Goal: Transaction & Acquisition: Purchase product/service

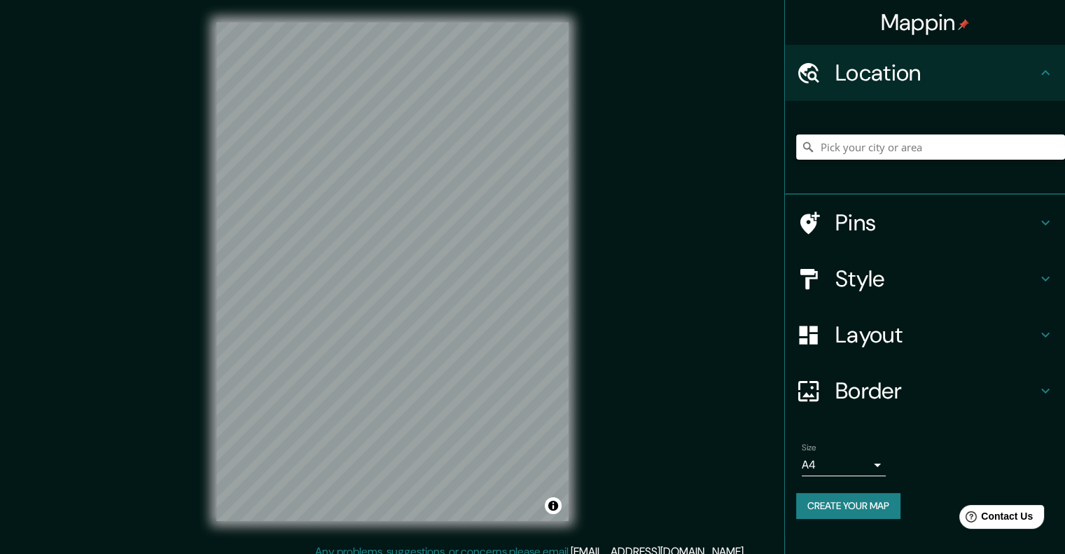
click at [837, 135] on input "Pick your city or area" at bounding box center [930, 146] width 269 height 25
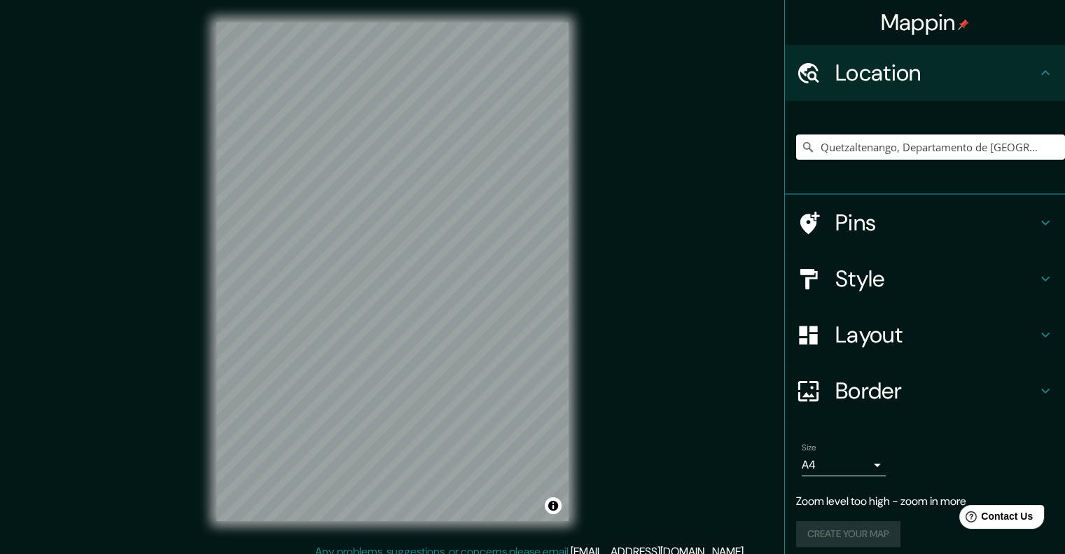
scroll to position [0, 90]
drag, startPoint x: 888, startPoint y: 148, endPoint x: 1075, endPoint y: 148, distance: 187.0
click at [1065, 148] on html "Mappin Location [GEOGRAPHIC_DATA], [GEOGRAPHIC_DATA], [GEOGRAPHIC_DATA] Pins St…" at bounding box center [532, 277] width 1065 height 554
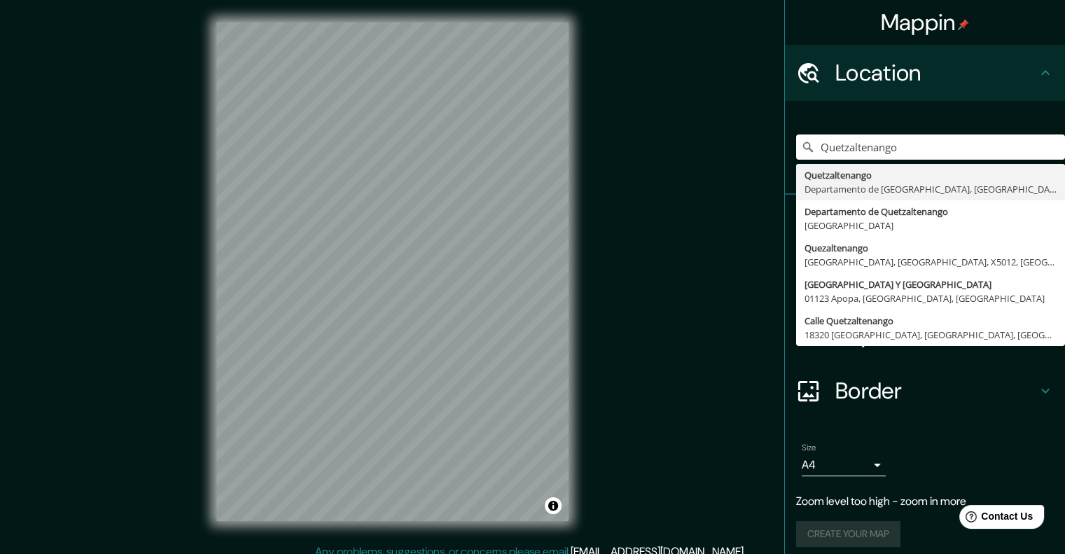
scroll to position [0, 0]
type input "Quetzaltenango, Departamento de [GEOGRAPHIC_DATA], [GEOGRAPHIC_DATA]"
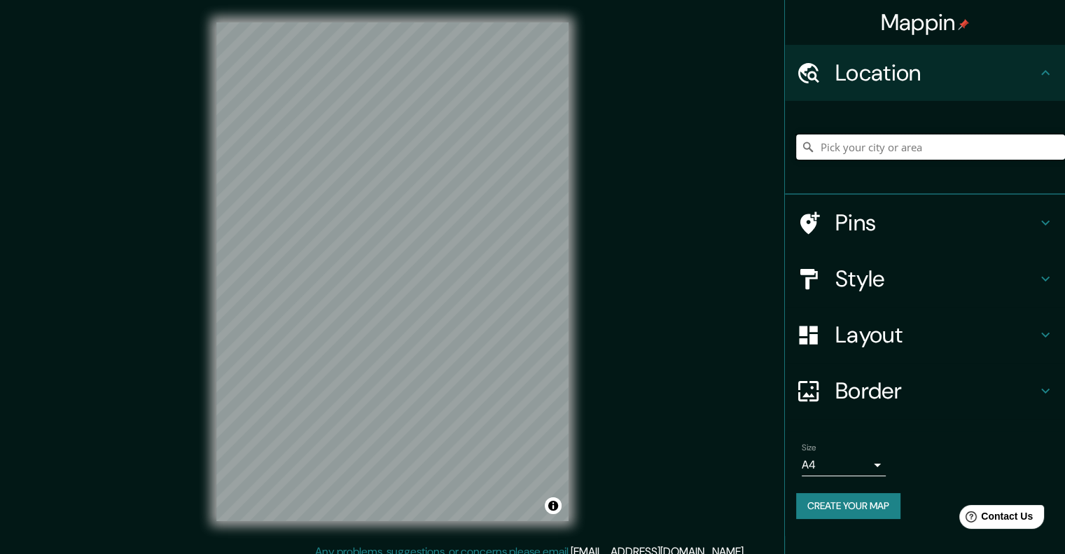
click at [893, 149] on input "Pick your city or area" at bounding box center [930, 146] width 269 height 25
type input "Quetzaltenango, Departamento de [GEOGRAPHIC_DATA], [GEOGRAPHIC_DATA]"
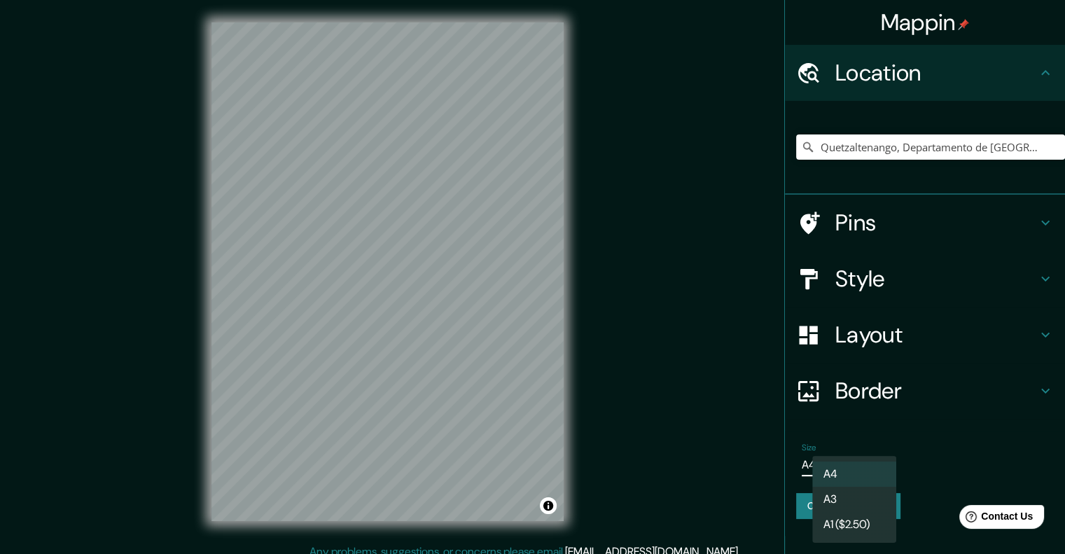
click at [868, 470] on body "Mappin Location Quetzaltenango, Departamento de Quetzaltenango, Guatemala Quetz…" at bounding box center [532, 277] width 1065 height 554
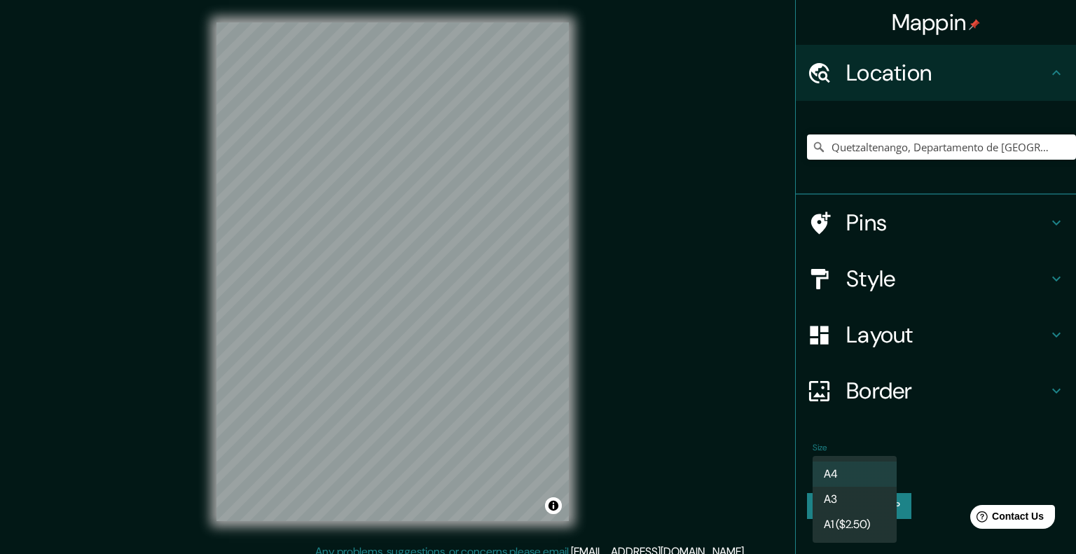
click at [872, 496] on li "A3" at bounding box center [854, 499] width 84 height 25
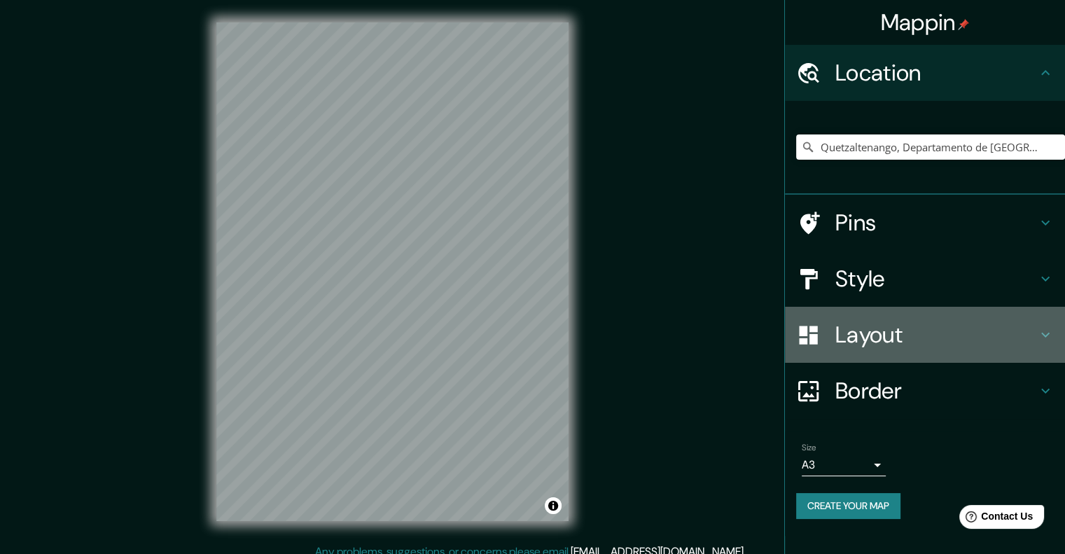
click at [843, 324] on h4 "Layout" at bounding box center [936, 335] width 202 height 28
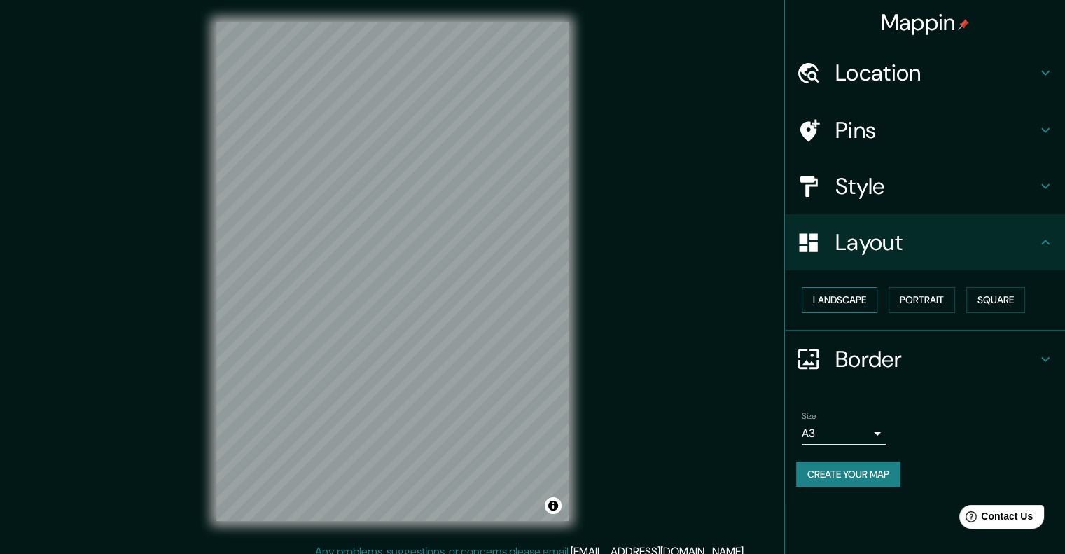
click at [850, 305] on button "Landscape" at bounding box center [840, 300] width 76 height 26
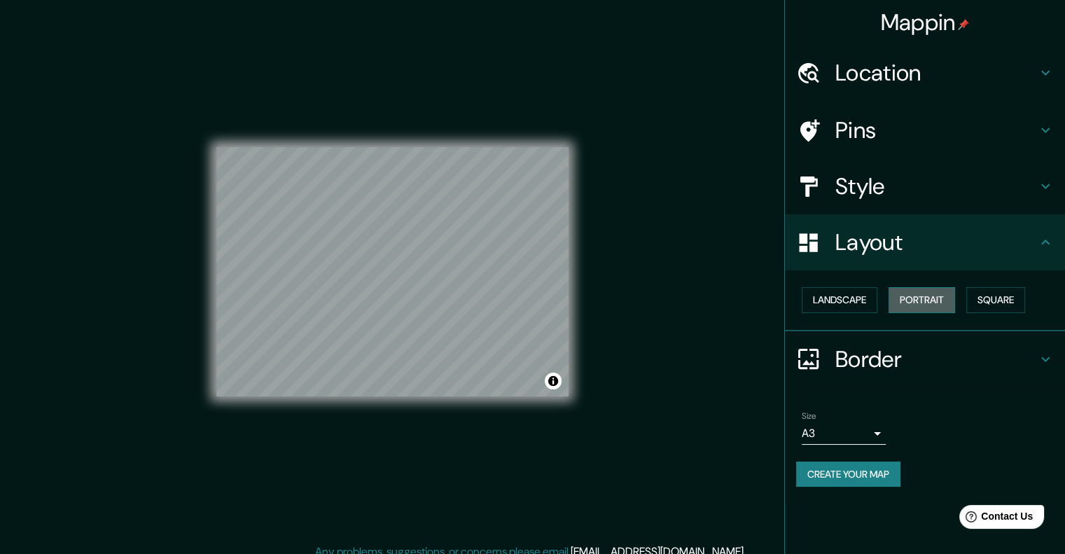
click at [913, 298] on button "Portrait" at bounding box center [922, 300] width 67 height 26
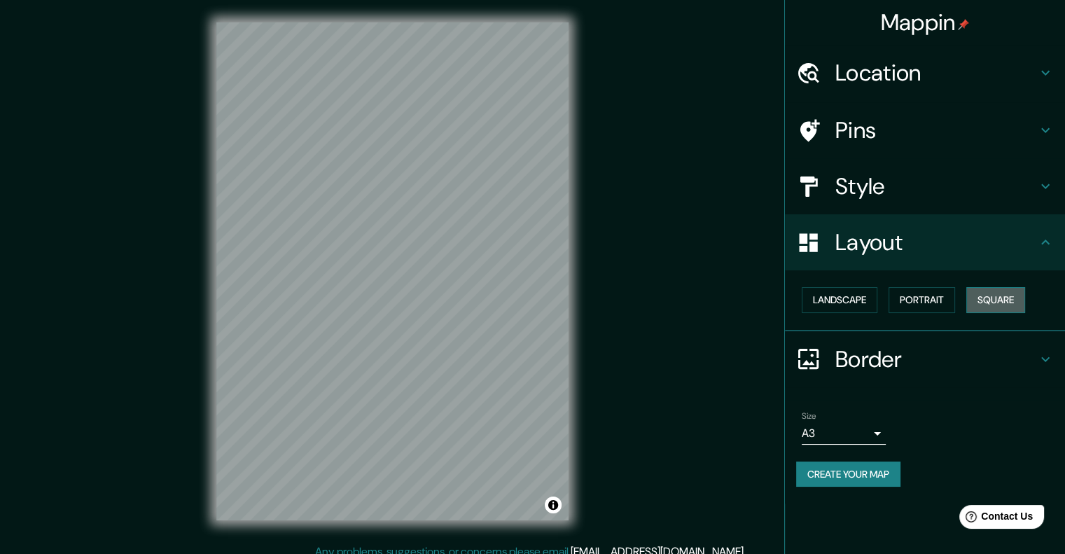
click at [1025, 304] on button "Square" at bounding box center [995, 300] width 59 height 26
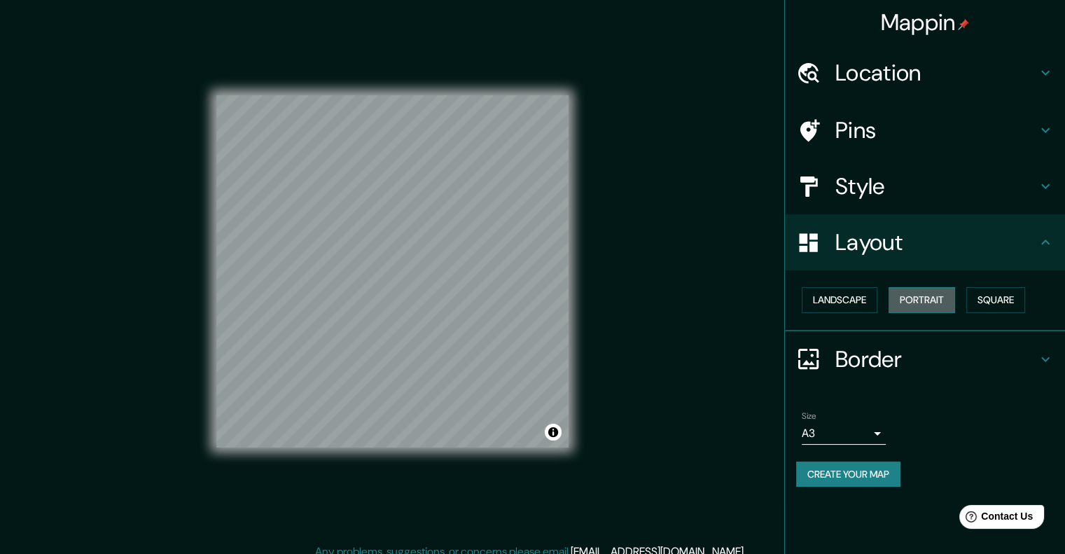
click at [947, 304] on button "Portrait" at bounding box center [922, 300] width 67 height 26
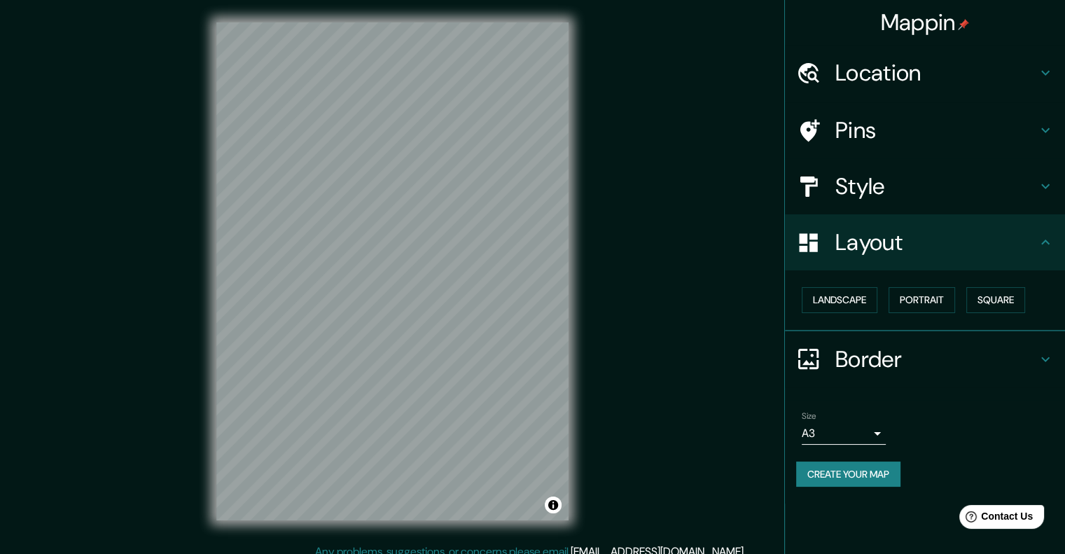
click at [912, 347] on h4 "Border" at bounding box center [936, 359] width 202 height 28
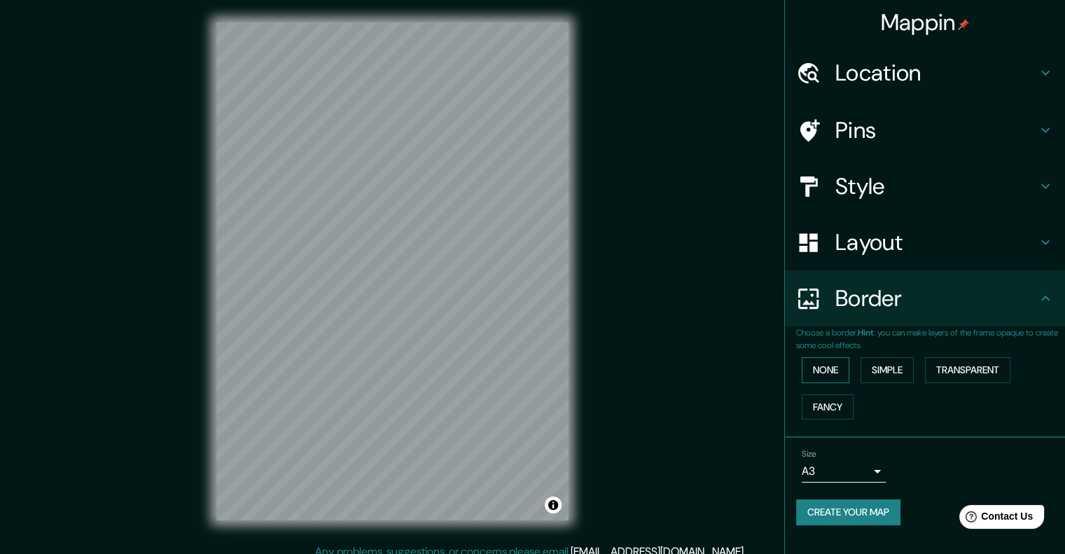
click at [837, 368] on button "None" at bounding box center [826, 370] width 48 height 26
click at [877, 368] on button "Simple" at bounding box center [887, 370] width 53 height 26
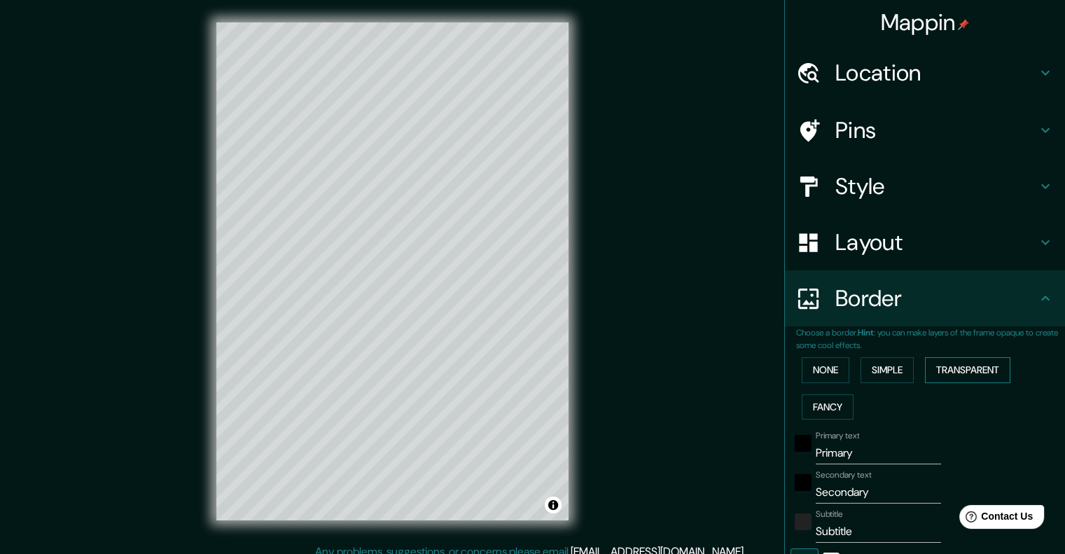
click at [945, 369] on button "Transparent" at bounding box center [967, 370] width 85 height 26
click at [824, 403] on button "Fancy" at bounding box center [828, 407] width 52 height 26
click at [820, 368] on button "None" at bounding box center [826, 370] width 48 height 26
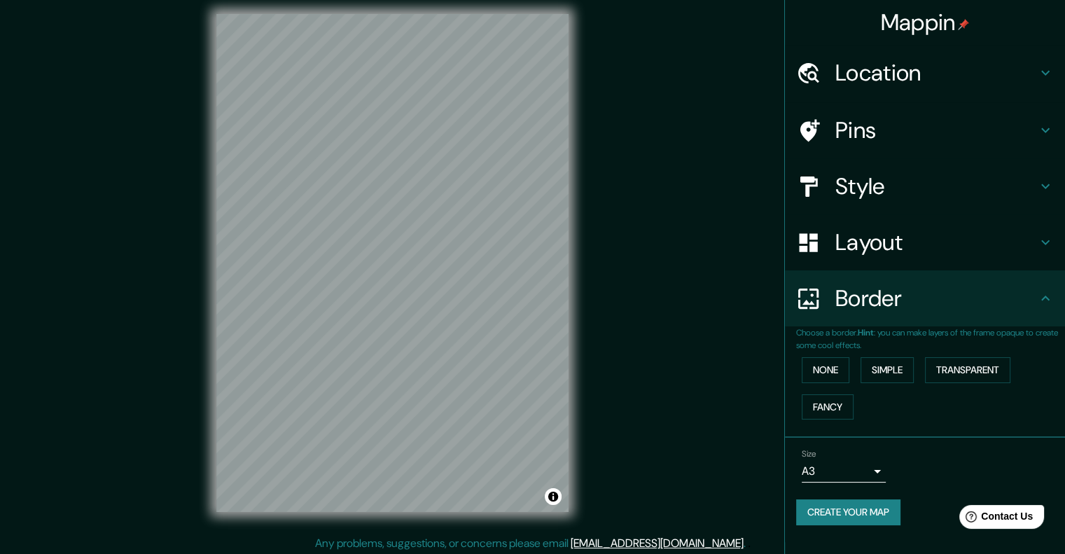
scroll to position [11, 0]
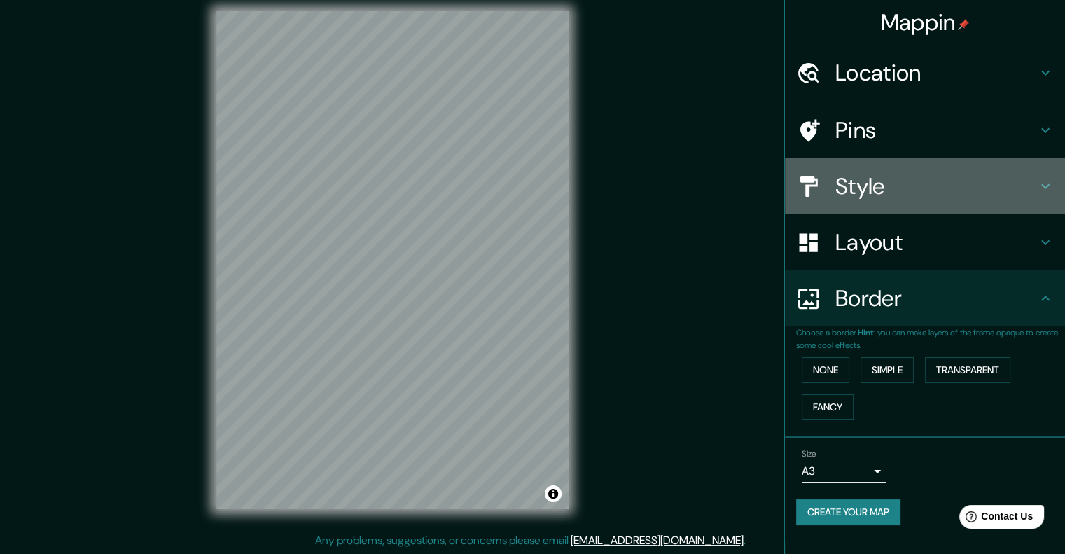
click at [862, 189] on h4 "Style" at bounding box center [936, 186] width 202 height 28
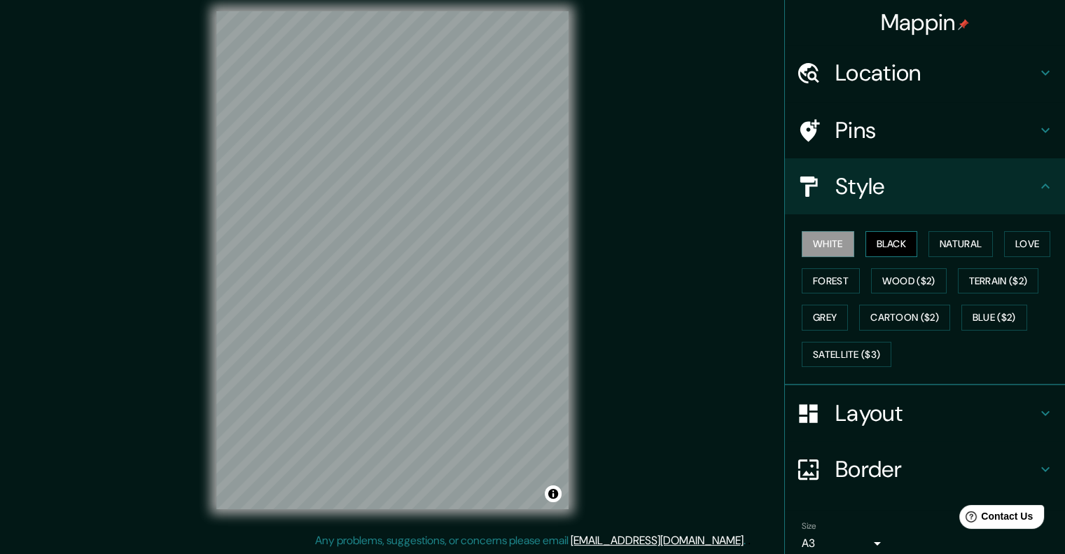
click at [889, 254] on button "Black" at bounding box center [891, 244] width 53 height 26
click at [836, 251] on button "White" at bounding box center [828, 244] width 53 height 26
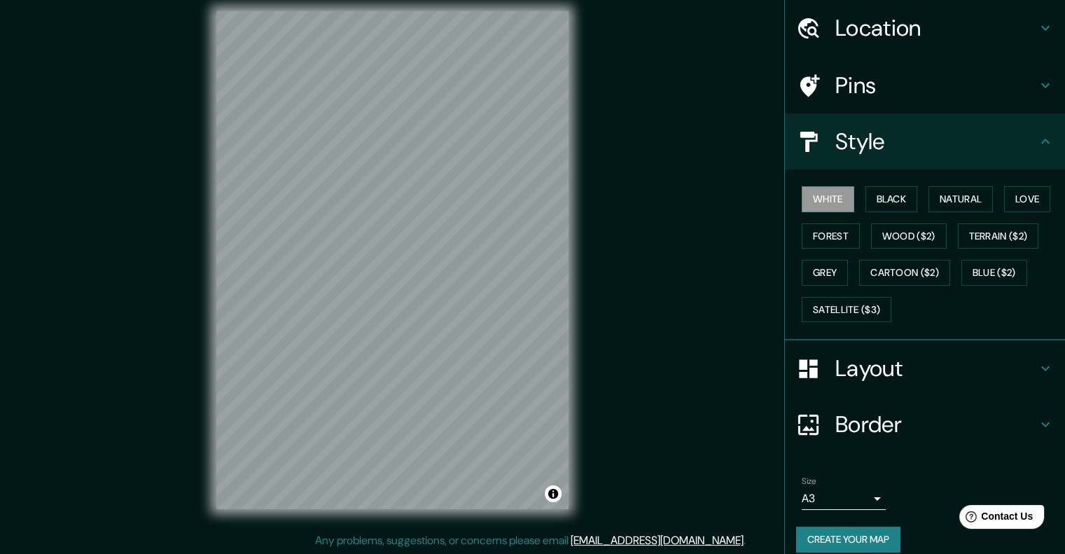
scroll to position [57, 0]
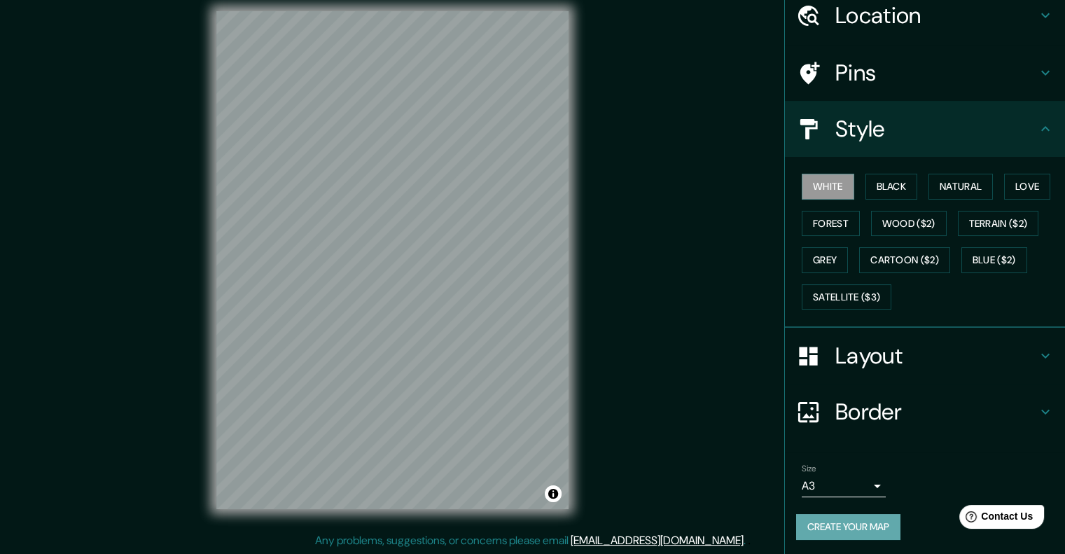
click at [852, 524] on button "Create your map" at bounding box center [848, 527] width 104 height 26
click at [849, 534] on button "Create your map" at bounding box center [848, 527] width 104 height 26
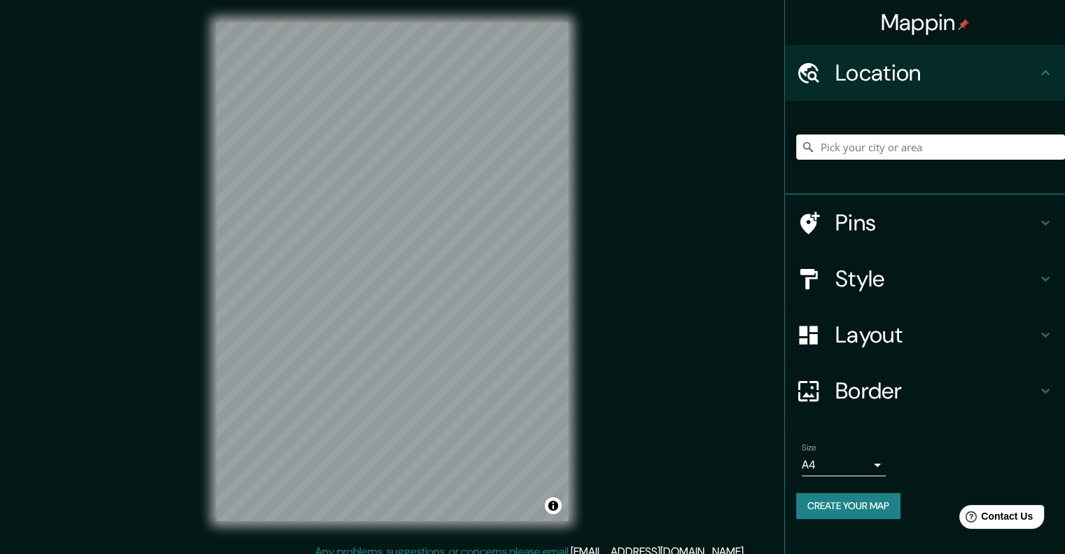
click at [853, 153] on input "Pick your city or area" at bounding box center [930, 146] width 269 height 25
type input "Quetzaltenango, Departamento de [GEOGRAPHIC_DATA], [GEOGRAPHIC_DATA]"
